Goal: Use online tool/utility: Utilize a website feature to perform a specific function

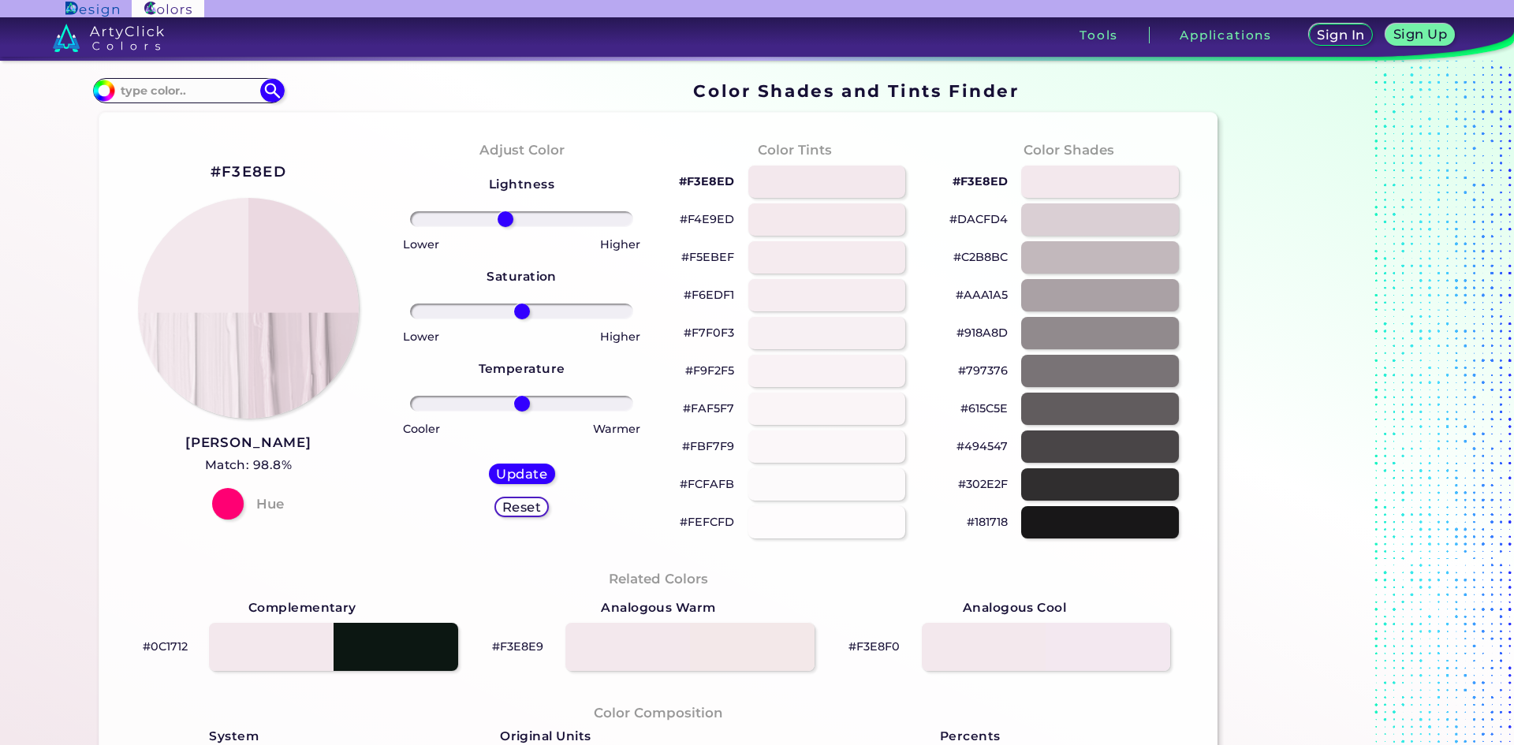
drag, startPoint x: 521, startPoint y: 223, endPoint x: 501, endPoint y: 221, distance: 19.8
click at [501, 221] on input "range" at bounding box center [521, 219] width 223 height 16
drag, startPoint x: 501, startPoint y: 221, endPoint x: 505, endPoint y: 232, distance: 11.7
type input "-12"
click at [505, 227] on input "range" at bounding box center [521, 219] width 223 height 16
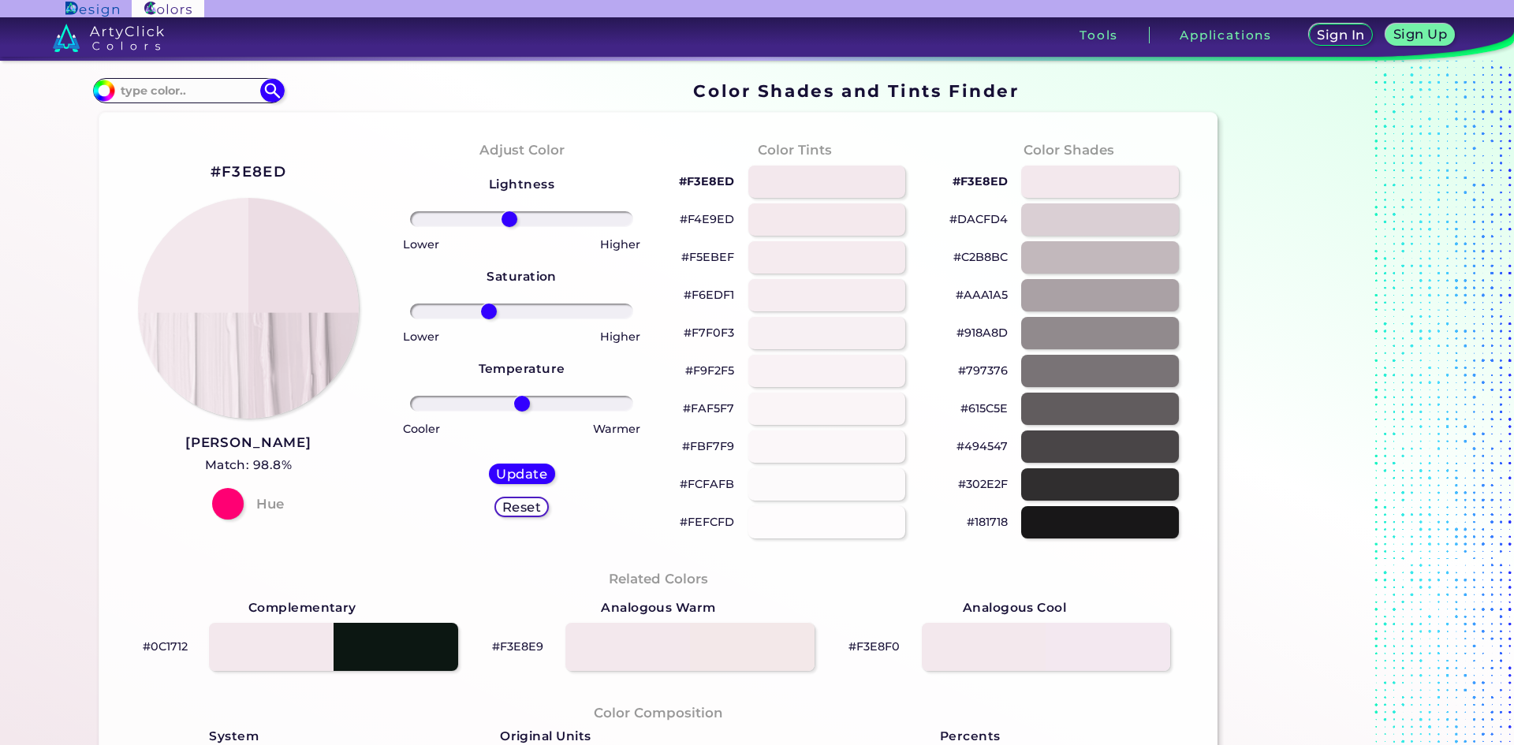
drag, startPoint x: 518, startPoint y: 315, endPoint x: 485, endPoint y: 321, distance: 33.7
type input "-32"
click at [485, 319] on input "range" at bounding box center [521, 311] width 223 height 16
drag, startPoint x: 512, startPoint y: 404, endPoint x: 555, endPoint y: 409, distance: 42.8
type input "35"
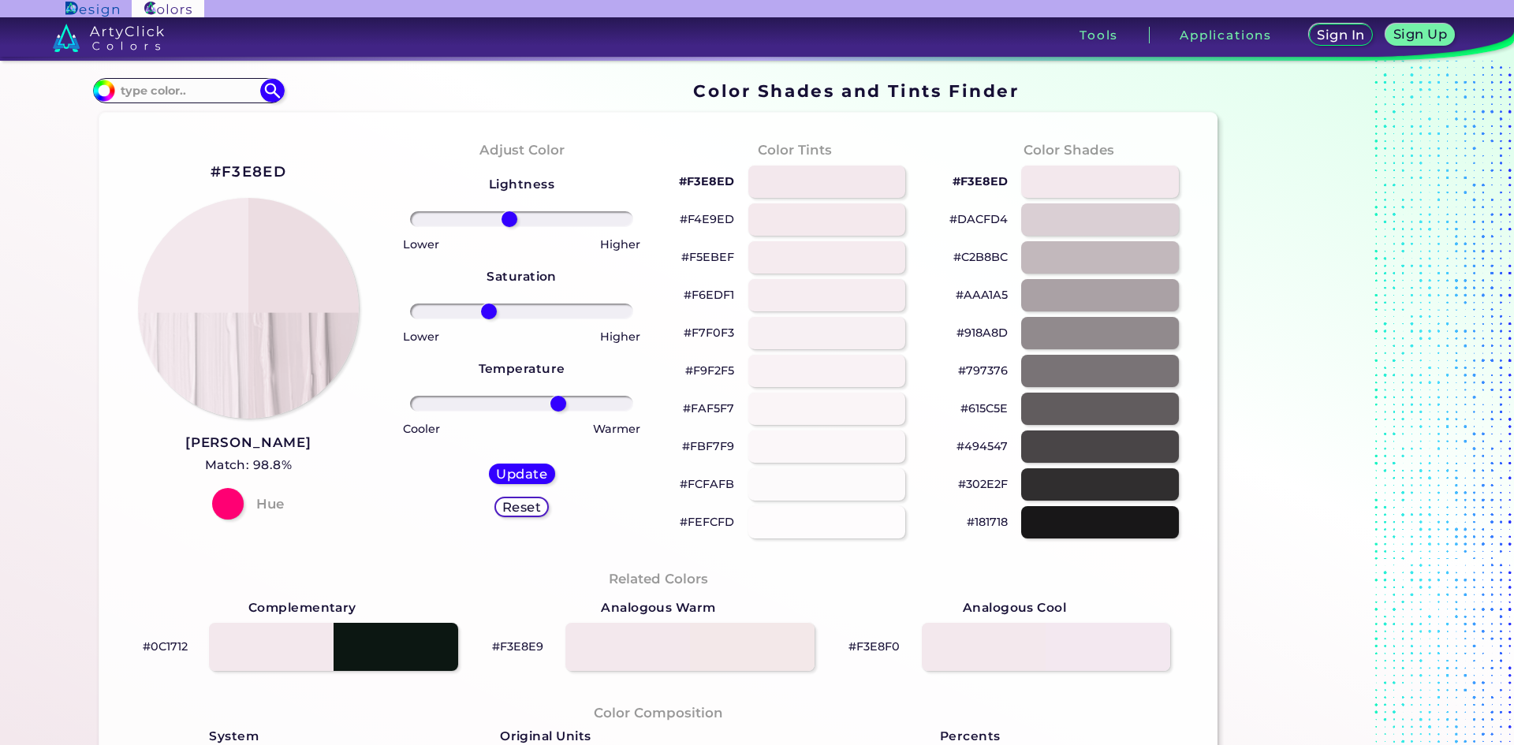
click at [554, 408] on input "range" at bounding box center [521, 404] width 223 height 16
click at [837, 184] on div at bounding box center [826, 182] width 158 height 32
type input "#f3e8ed"
type input "0"
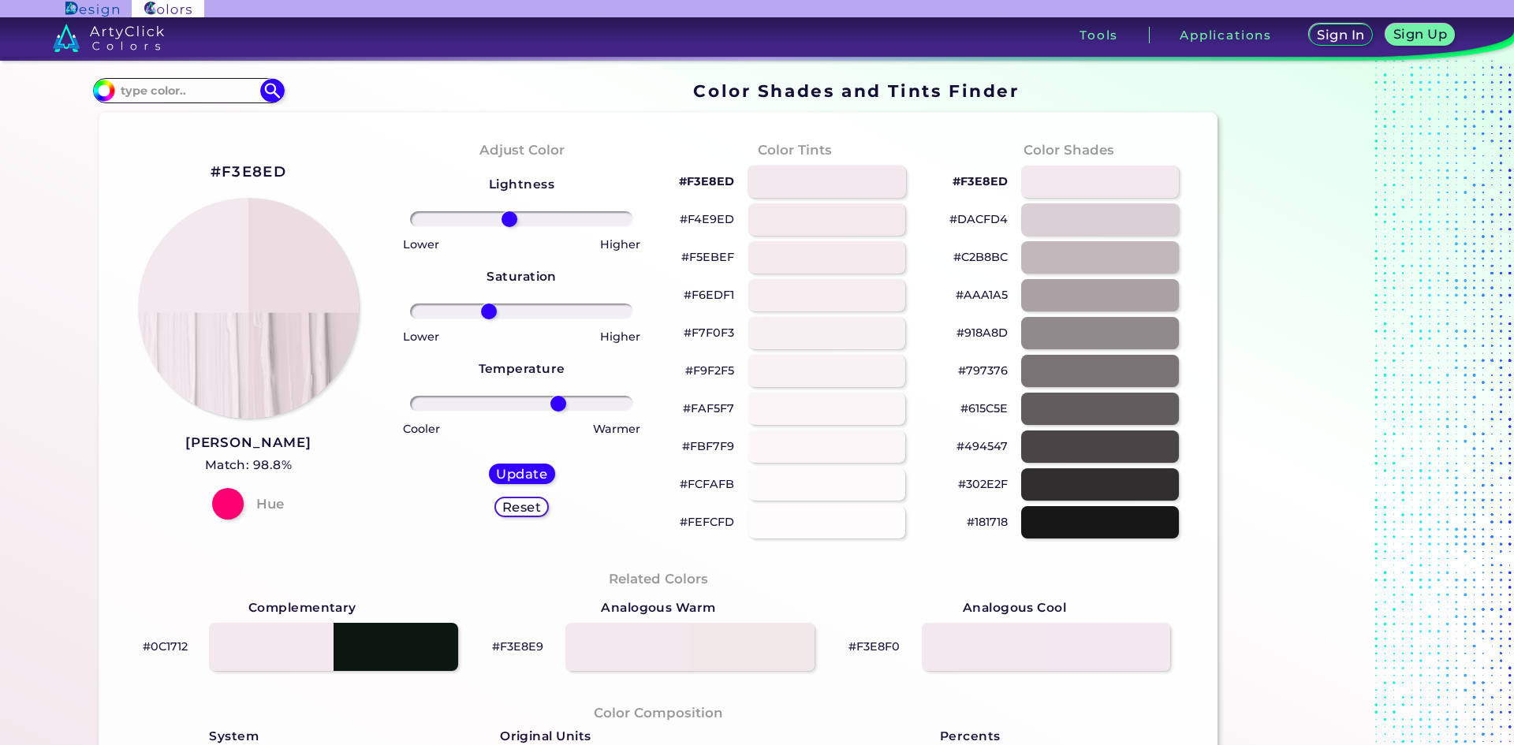
type input "0"
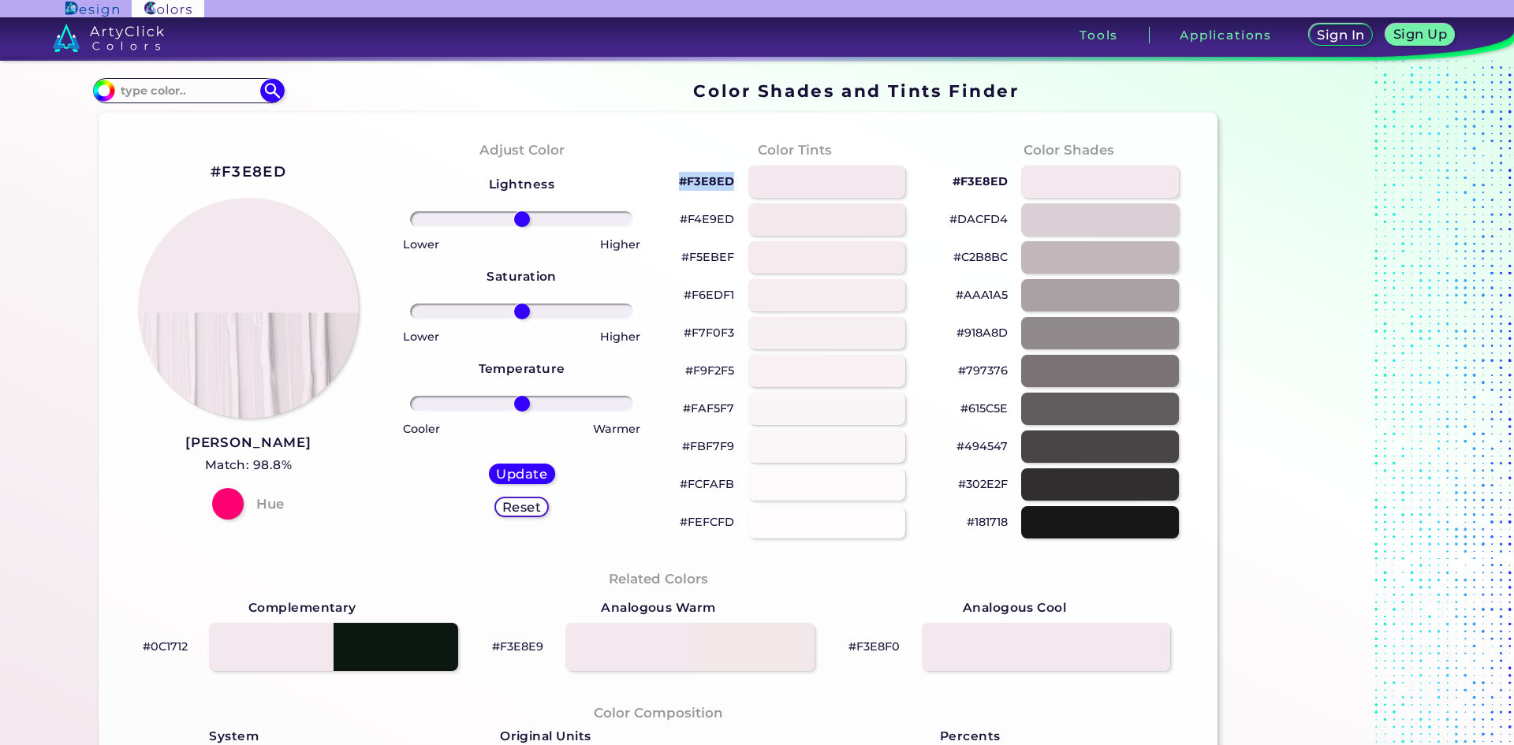
drag, startPoint x: 666, startPoint y: 173, endPoint x: 727, endPoint y: 187, distance: 62.2
click at [727, 187] on div "#F3E8ED" at bounding box center [795, 182] width 248 height 38
copy p "#F3E8ED"
